Goal: Transaction & Acquisition: Purchase product/service

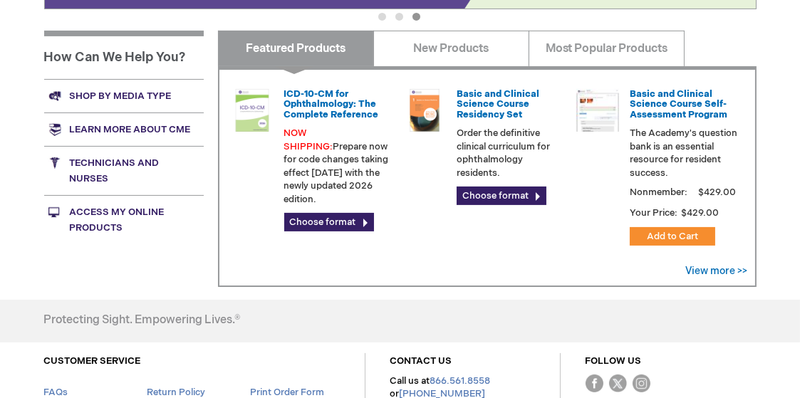
scroll to position [570, 0]
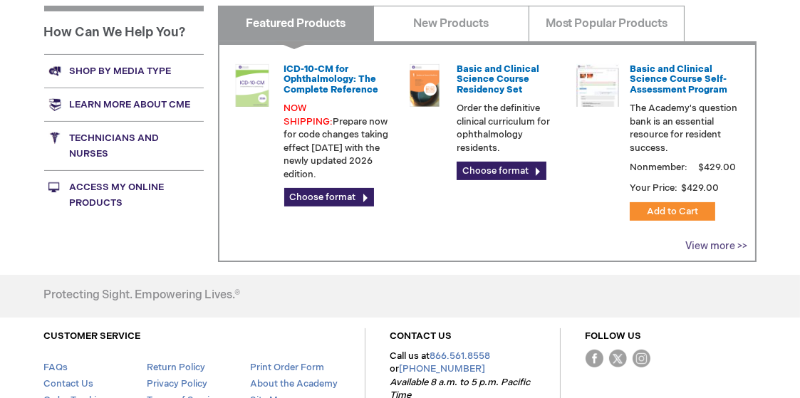
click at [723, 245] on link "View more >>" at bounding box center [717, 246] width 62 height 12
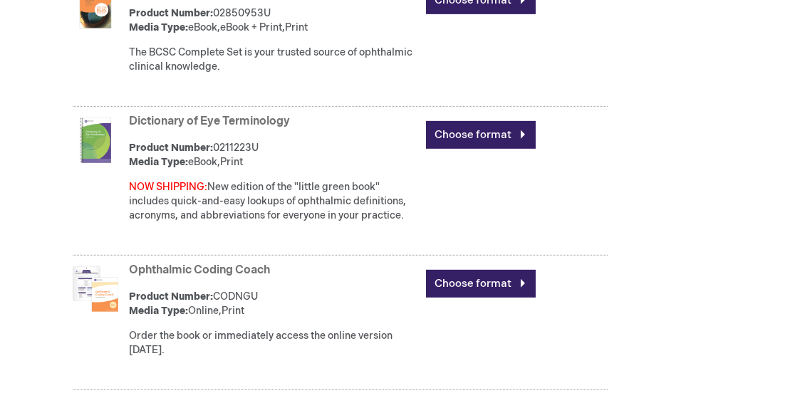
scroll to position [997, 0]
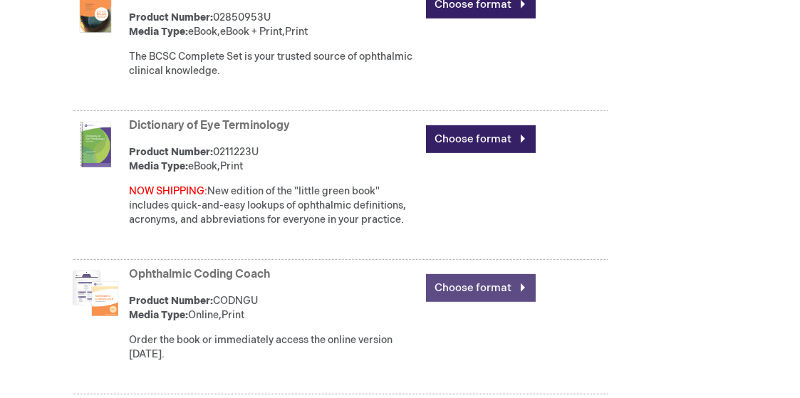
click at [493, 290] on link "Choose format" at bounding box center [481, 288] width 110 height 28
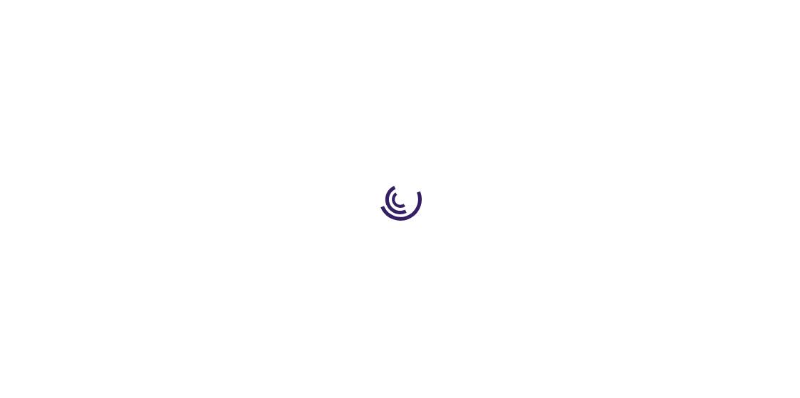
type input "0"
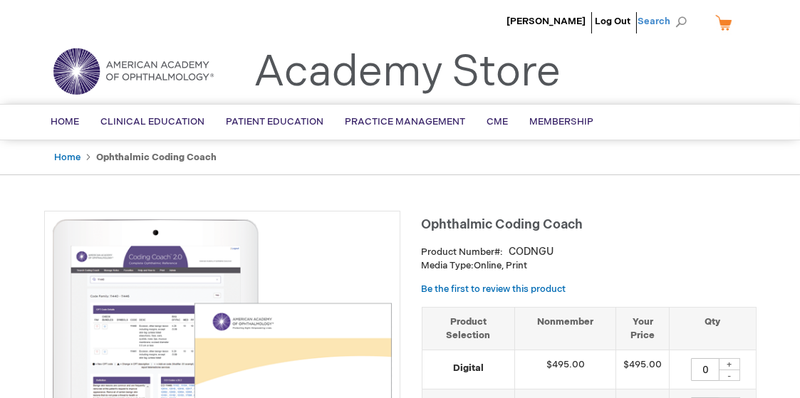
click at [659, 22] on span "Search" at bounding box center [665, 21] width 54 height 28
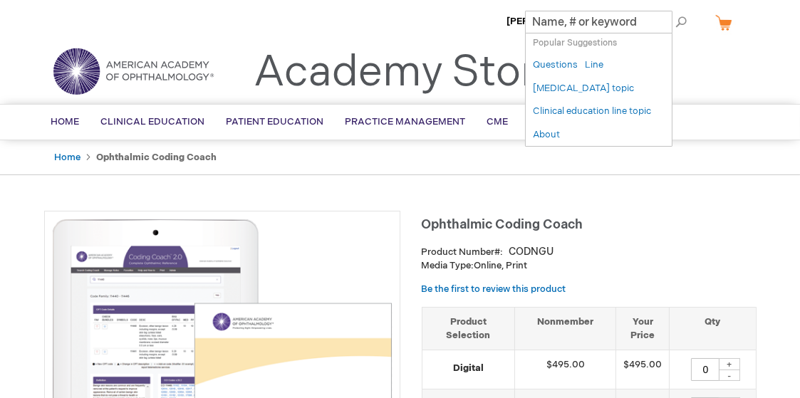
paste input "Ophthalmic Coding Coach 2.0"
type input "Ophthalmic Coding Coach 2.0"
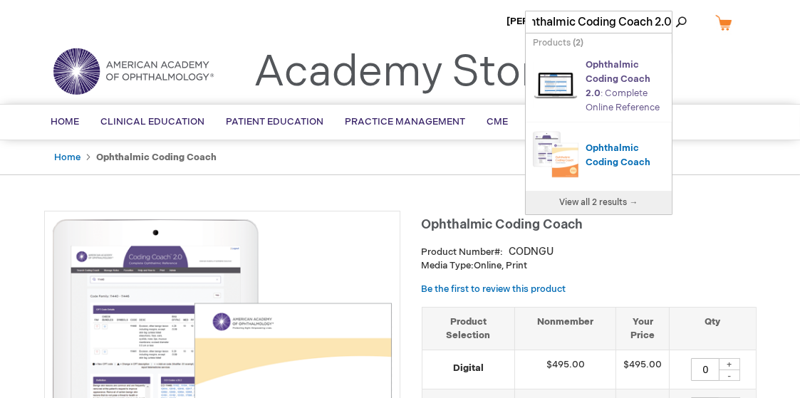
click at [603, 101] on link "Ophthalmic Coding Coach 2.0 : Complete Online Reference" at bounding box center [622, 86] width 74 height 54
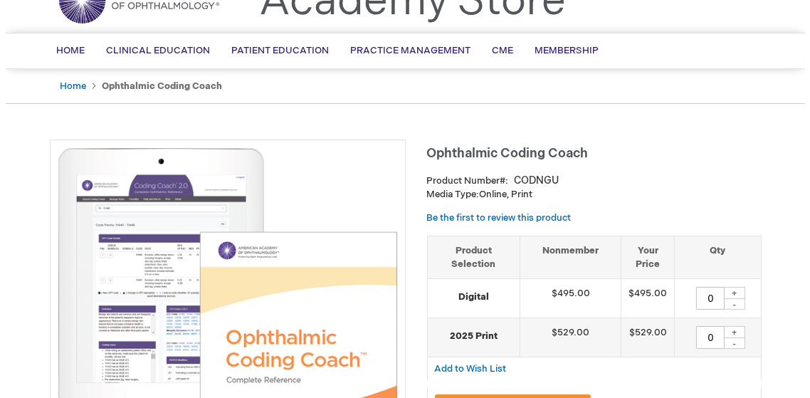
scroll to position [142, 0]
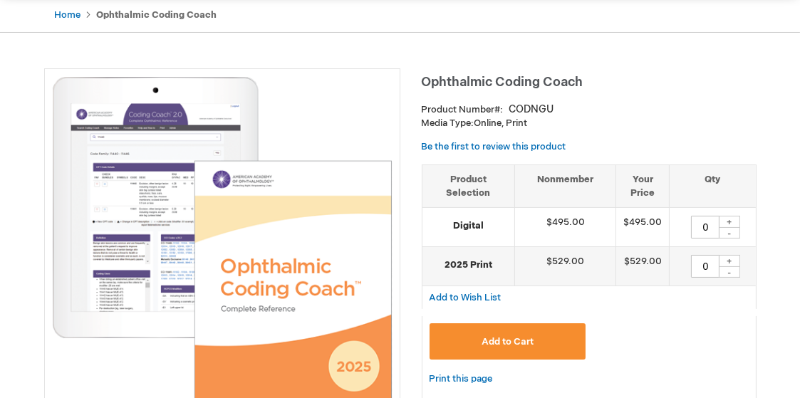
click at [730, 222] on div "+" at bounding box center [728, 222] width 21 height 12
type input "1"
click at [498, 342] on span "Add to Cart" at bounding box center [507, 341] width 52 height 11
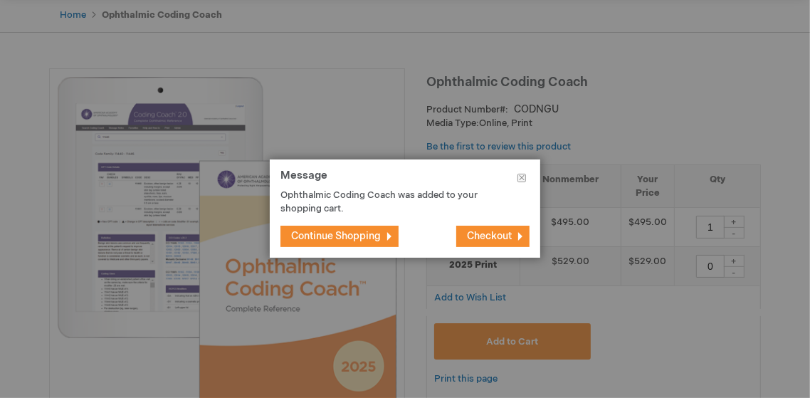
click at [490, 237] on span "Checkout" at bounding box center [489, 236] width 45 height 12
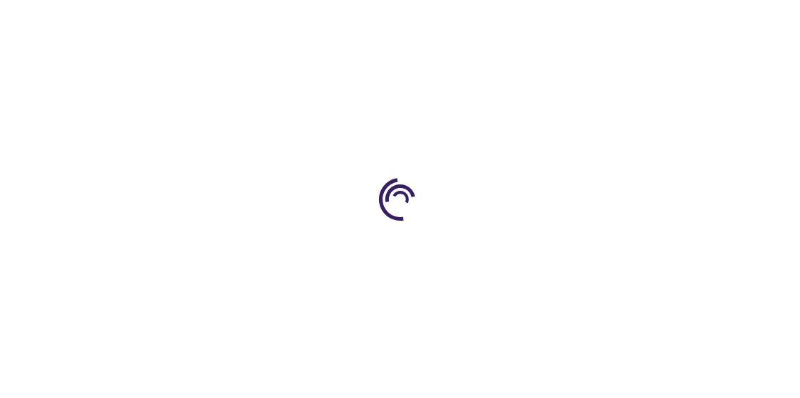
select select "US"
select select "57"
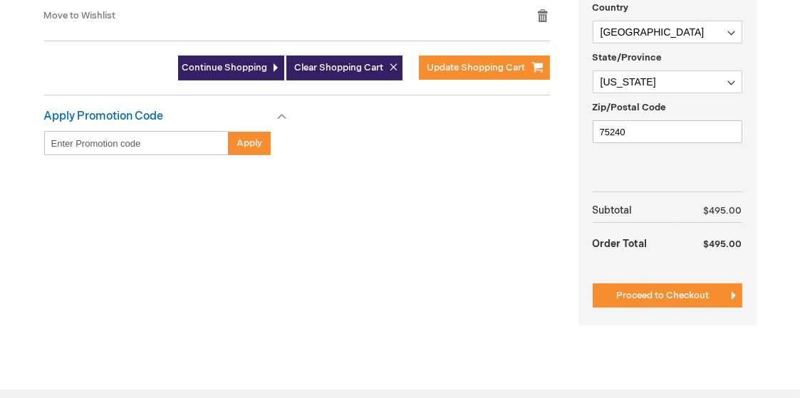
scroll to position [570, 0]
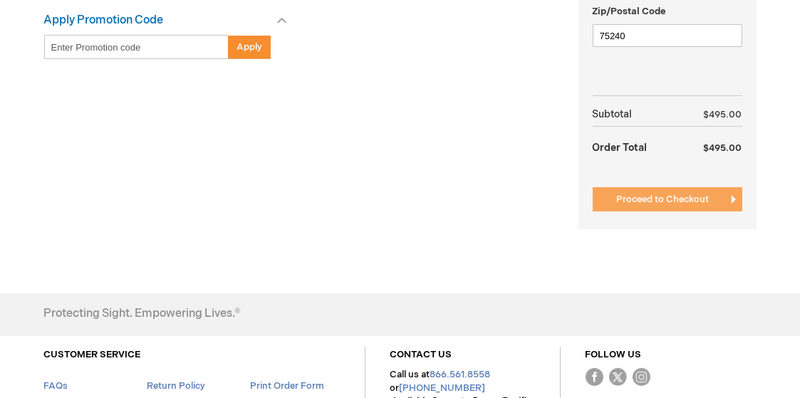
click at [660, 202] on span "Proceed to Checkout" at bounding box center [663, 199] width 93 height 11
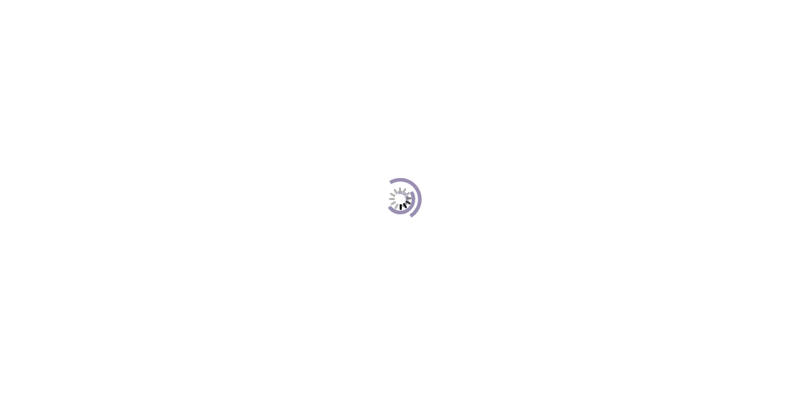
scroll to position [194, 0]
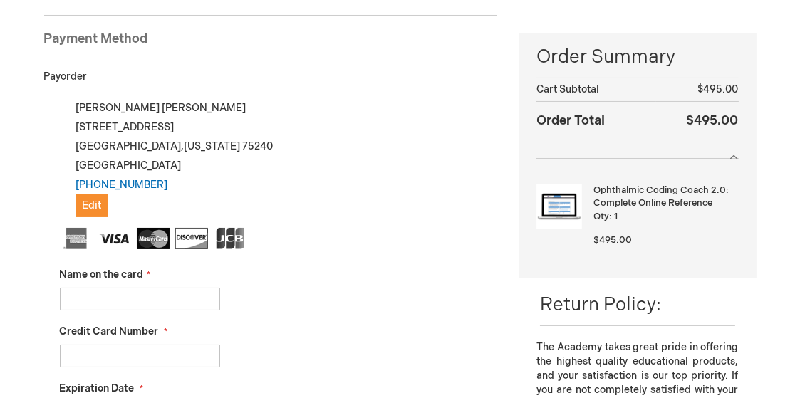
click at [73, 300] on input "Name on the card" at bounding box center [140, 299] width 160 height 23
type input "Larry Taub"
click at [85, 357] on input "Credit Card Number" at bounding box center [140, 356] width 160 height 23
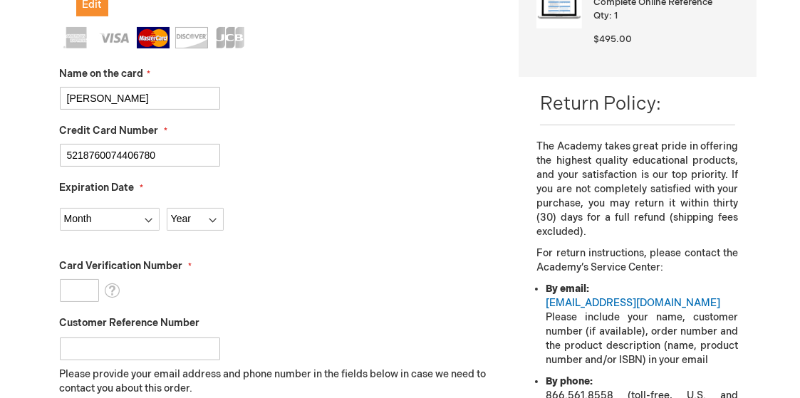
scroll to position [408, 0]
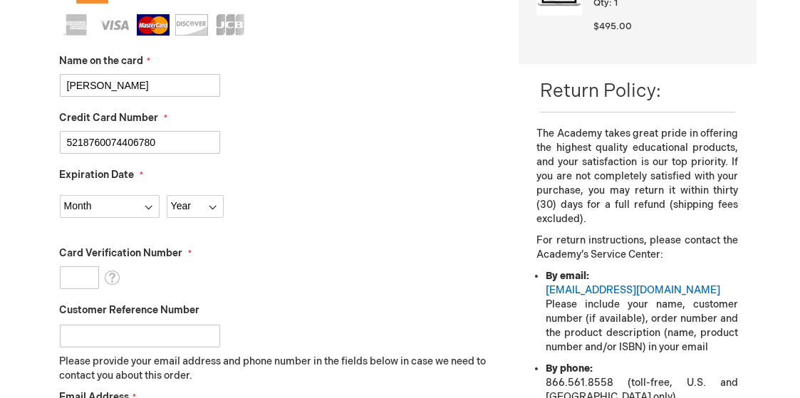
type input "5218760074406780"
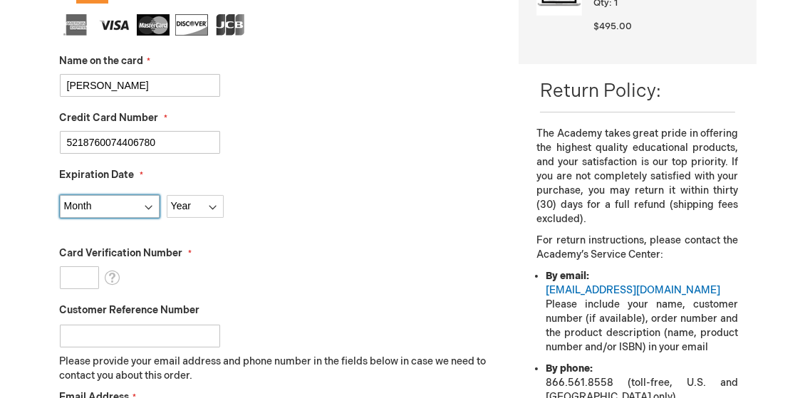
click at [117, 209] on select "Month 01 - January 02 - February 03 - March 04 - April 05 - May 06 - June 07 - …" at bounding box center [110, 206] width 100 height 23
select select "1"
click at [60, 195] on select "Month 01 - January 02 - February 03 - March 04 - April 05 - May 06 - June 07 - …" at bounding box center [110, 206] width 100 height 23
click at [192, 204] on select "Year 2025 2026 2027 2028 2029 2030 2031 2032 2033 2034 2035" at bounding box center [195, 206] width 57 height 23
select select "2027"
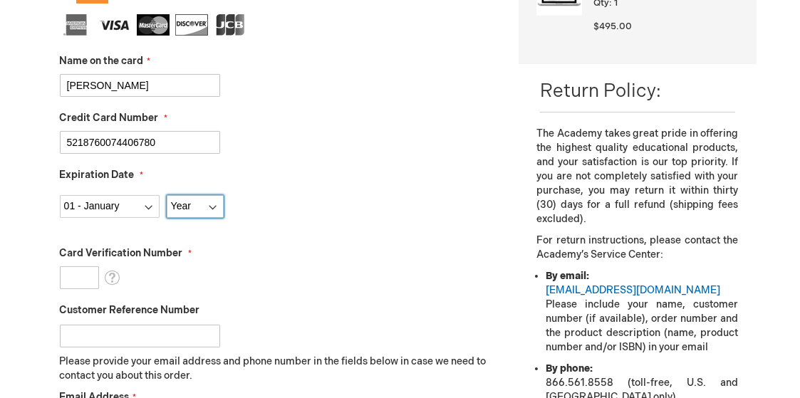
click at [167, 195] on select "Year 2025 2026 2027 2028 2029 2030 2031 2032 2033 2034 2035" at bounding box center [195, 206] width 57 height 23
click at [64, 279] on input "Card Verification Number" at bounding box center [79, 277] width 39 height 23
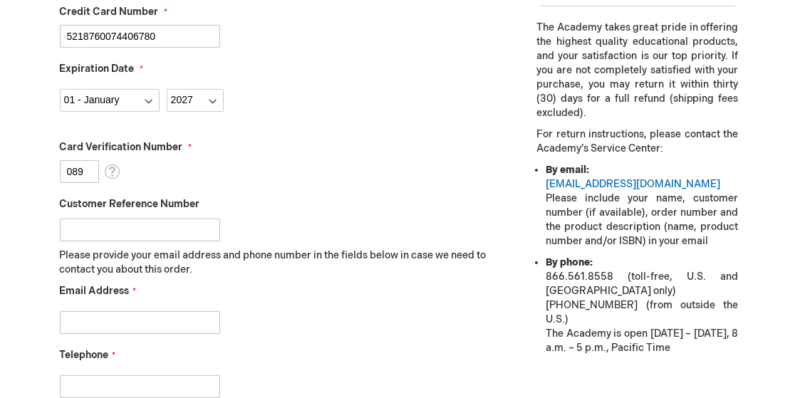
scroll to position [550, 0]
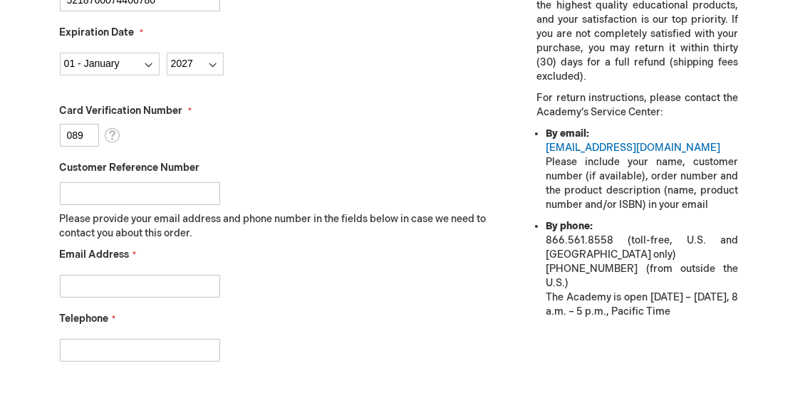
type input "089"
click at [83, 284] on input "Email Address" at bounding box center [140, 286] width 160 height 23
type input "bobbies@eyesurgeonsdallas.com"
type input "9723922020"
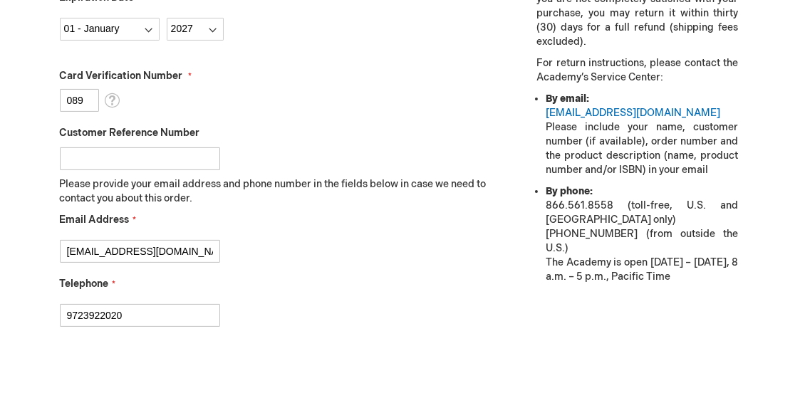
scroll to position [622, 0]
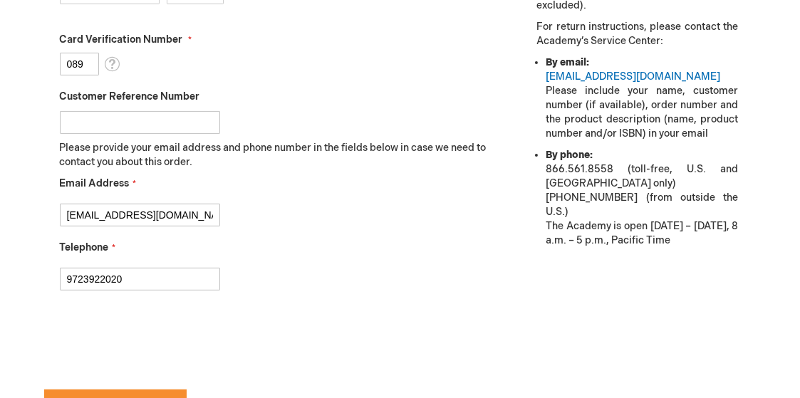
checkbox input "true"
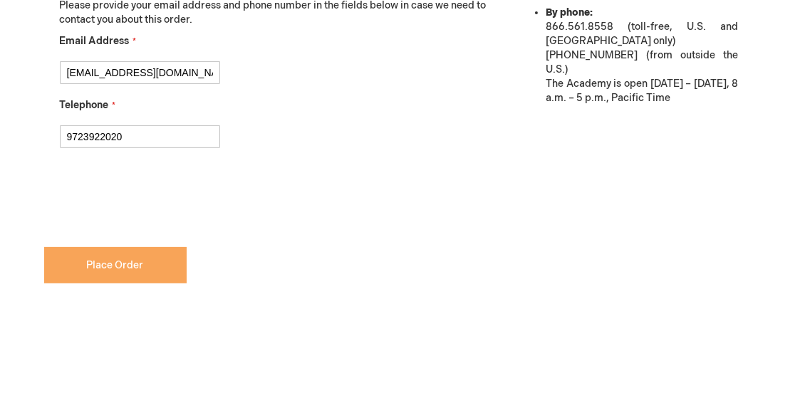
click at [110, 260] on span "Place Order" at bounding box center [115, 265] width 57 height 12
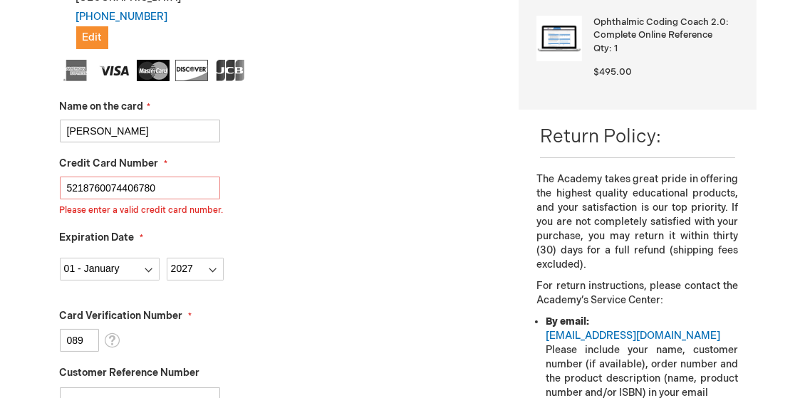
scroll to position [339, 0]
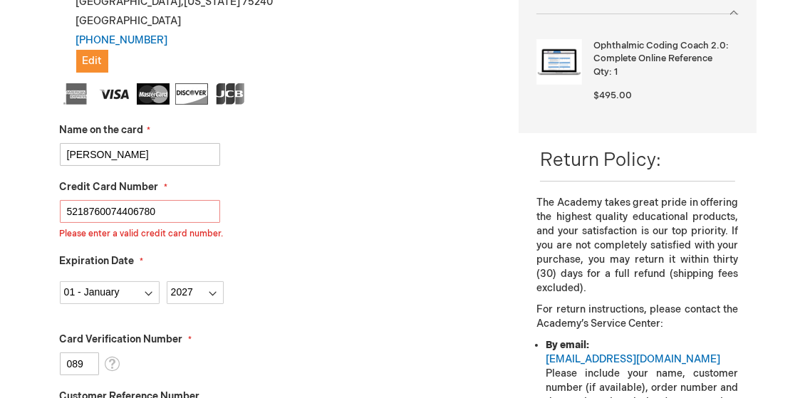
drag, startPoint x: 168, startPoint y: 206, endPoint x: 21, endPoint y: 209, distance: 147.4
click at [21, 209] on div "Bobbie Scott Log Out Search My Cart 1 1 items CLOSE RECENTLY ADDED ITEM(S) Clos…" at bounding box center [400, 379] width 800 height 1436
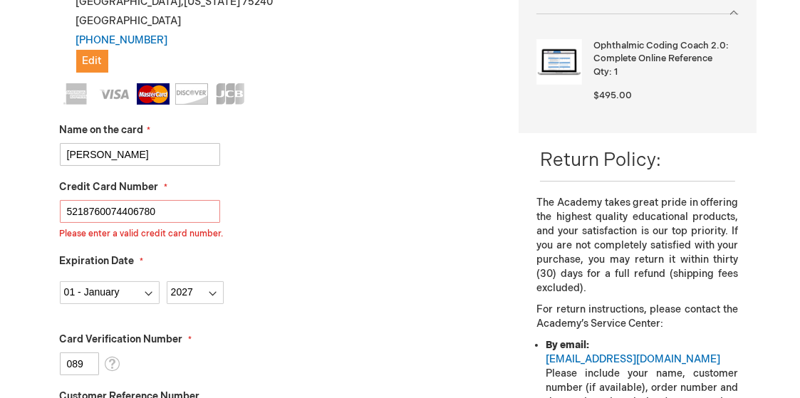
type input "5218760074406782"
click at [371, 219] on div "5218760074406782 Please enter a valid credit card number." at bounding box center [279, 220] width 438 height 40
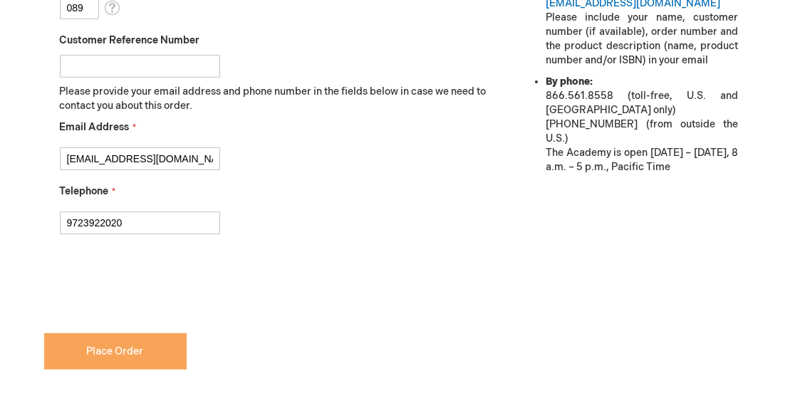
click at [152, 348] on button "Place Order" at bounding box center [115, 351] width 142 height 36
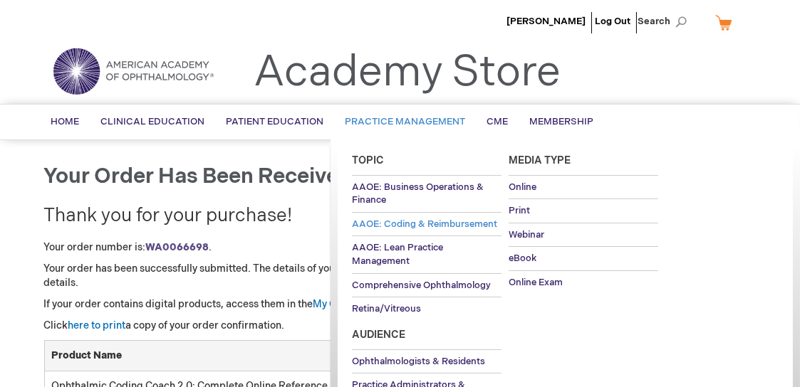
click at [451, 226] on span "AAOE: Coding & Reimbursement" at bounding box center [424, 224] width 145 height 11
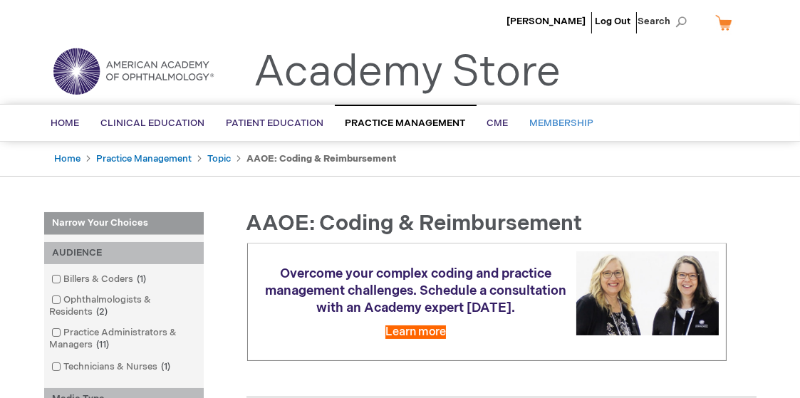
click at [570, 120] on span "Membership" at bounding box center [562, 122] width 64 height 11
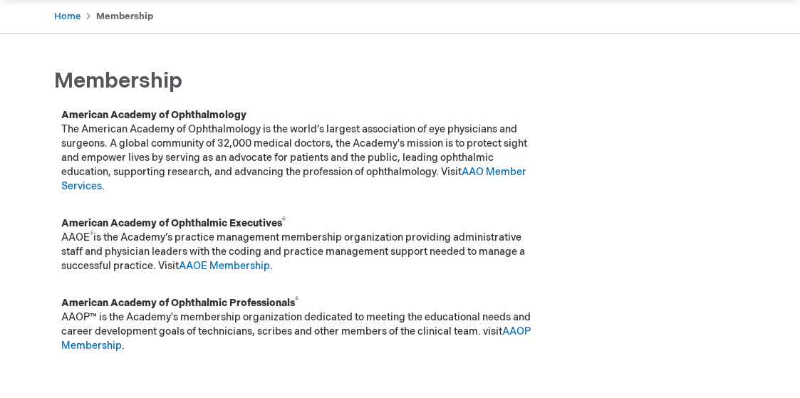
scroll to position [214, 0]
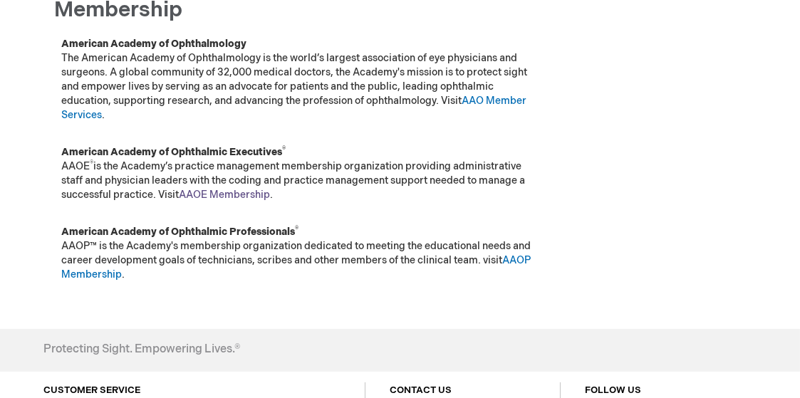
click at [243, 193] on link "AAOE Membership" at bounding box center [224, 195] width 91 height 12
